Goal: Register for event/course

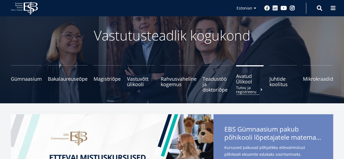
click at [246, 82] on span "Avatud Ülikool Tutvu ja registreeru" at bounding box center [249, 78] width 27 height 11
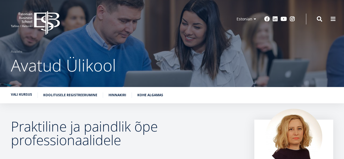
click at [30, 98] on ul "Vali kursus Koolitusele registreerumine Hinnakiri Kohe algamas" at bounding box center [169, 96] width 328 height 8
click at [18, 93] on link "Vali kursus" at bounding box center [21, 94] width 21 height 5
click at [334, 18] on span at bounding box center [332, 18] width 5 height 5
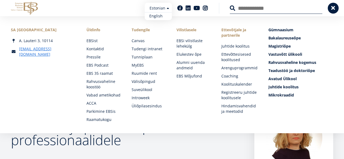
click at [159, 17] on link "English" at bounding box center [158, 16] width 27 height 8
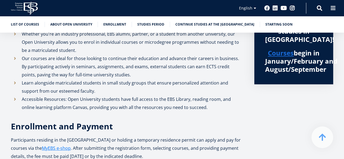
scroll to position [163, 0]
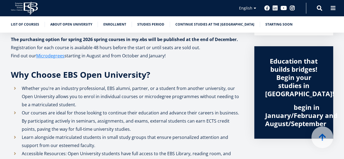
click at [279, 109] on link "Courses" at bounding box center [281, 107] width 26 height 8
